Goal: Transaction & Acquisition: Subscribe to service/newsletter

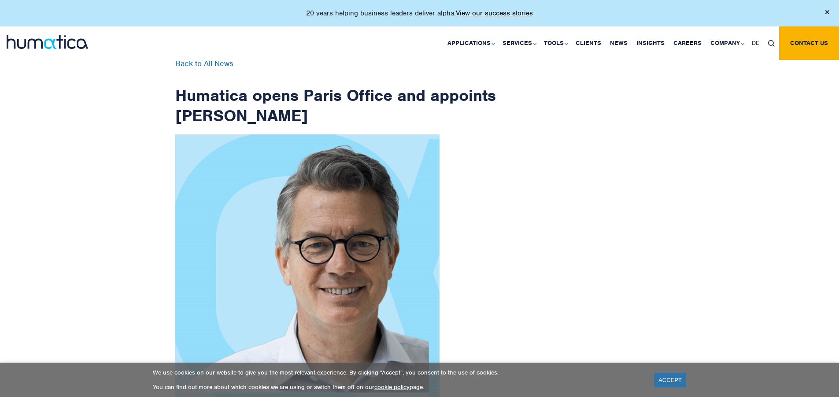
scroll to position [1404, 0]
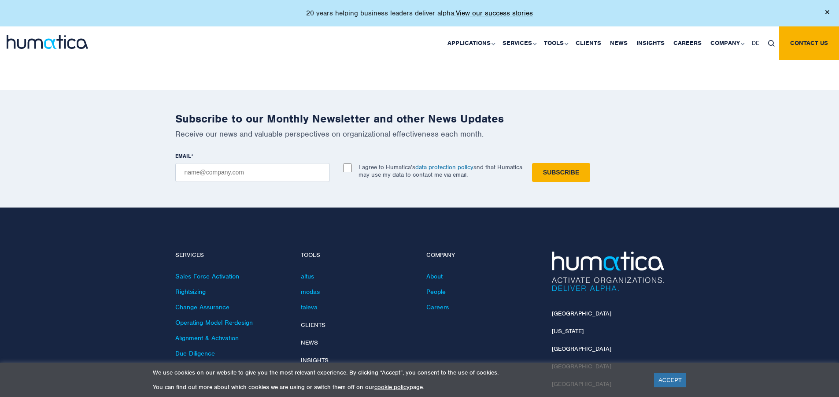
checkbox input "true"
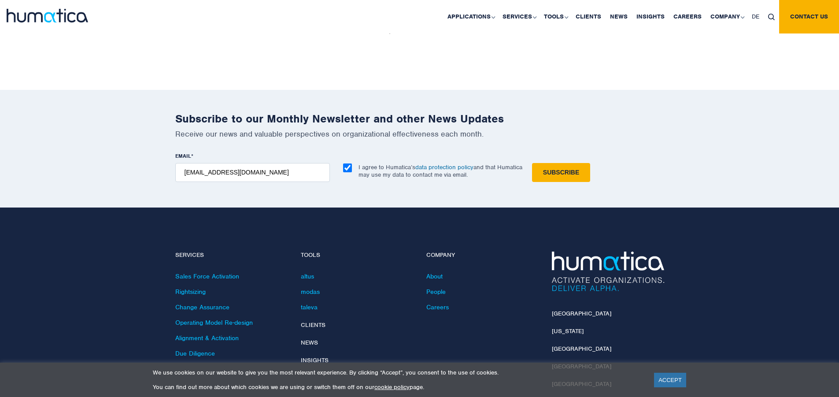
type input "[EMAIL_ADDRESS][DOMAIN_NAME]"
click at [532, 163] on input "Subscribe" at bounding box center [561, 172] width 58 height 19
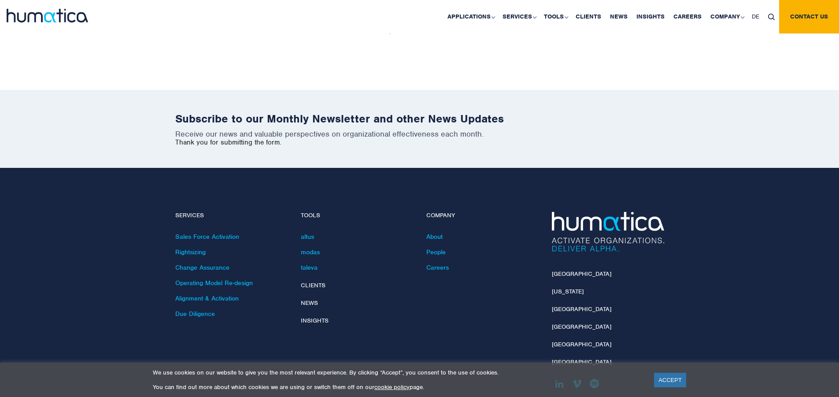
scroll to position [1365, 0]
